Goal: Transaction & Acquisition: Subscribe to service/newsletter

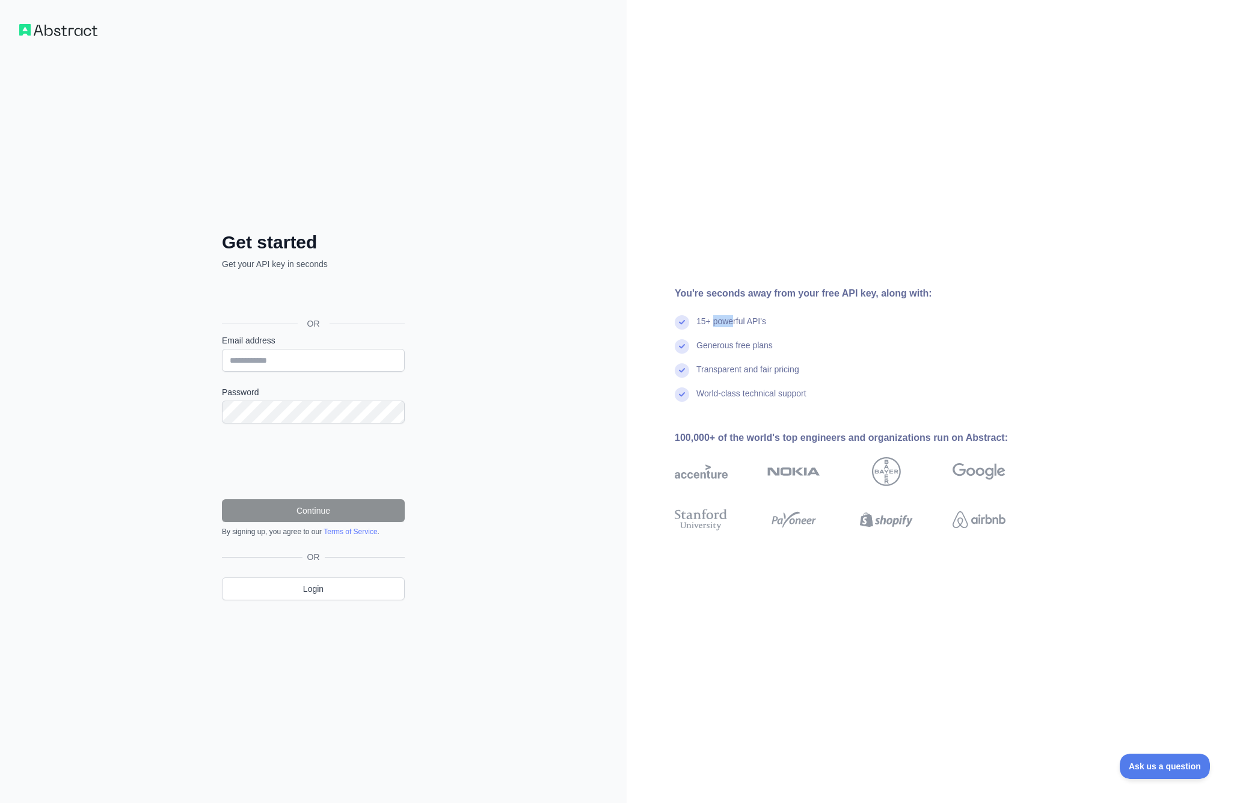
drag, startPoint x: 713, startPoint y: 319, endPoint x: 734, endPoint y: 321, distance: 21.1
click at [734, 321] on div "15+ powerful API's" at bounding box center [732, 327] width 70 height 24
drag, startPoint x: 709, startPoint y: 339, endPoint x: 736, endPoint y: 342, distance: 27.3
click at [736, 342] on div "Generous free plans" at bounding box center [735, 351] width 76 height 24
drag, startPoint x: 721, startPoint y: 368, endPoint x: 777, endPoint y: 369, distance: 56.6
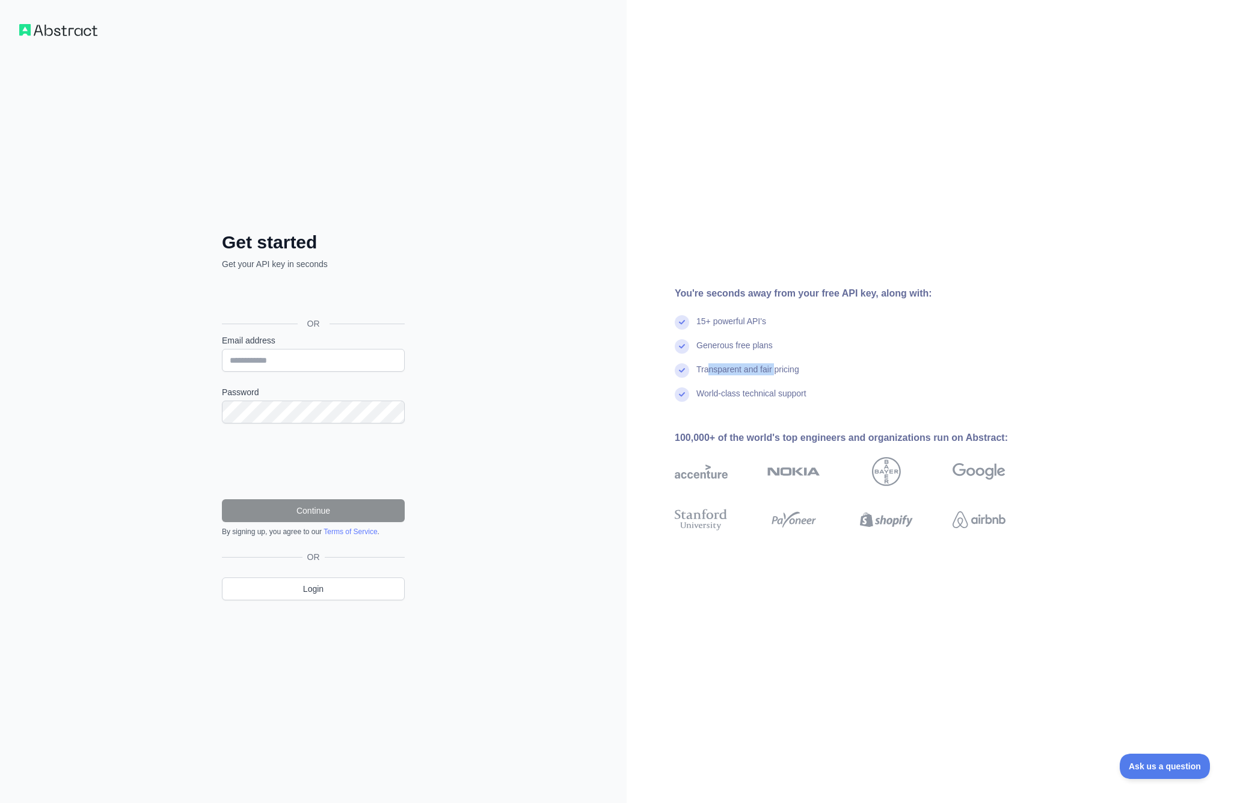
click at [777, 369] on div "Transparent and fair pricing" at bounding box center [748, 375] width 103 height 24
drag, startPoint x: 717, startPoint y: 398, endPoint x: 780, endPoint y: 397, distance: 62.6
click at [780, 397] on div "World-class technical support" at bounding box center [752, 399] width 110 height 24
click at [125, 96] on div "Get started Get your API key in seconds OR Email address Password Continue By s…" at bounding box center [313, 401] width 627 height 803
